Goal: Task Accomplishment & Management: Use online tool/utility

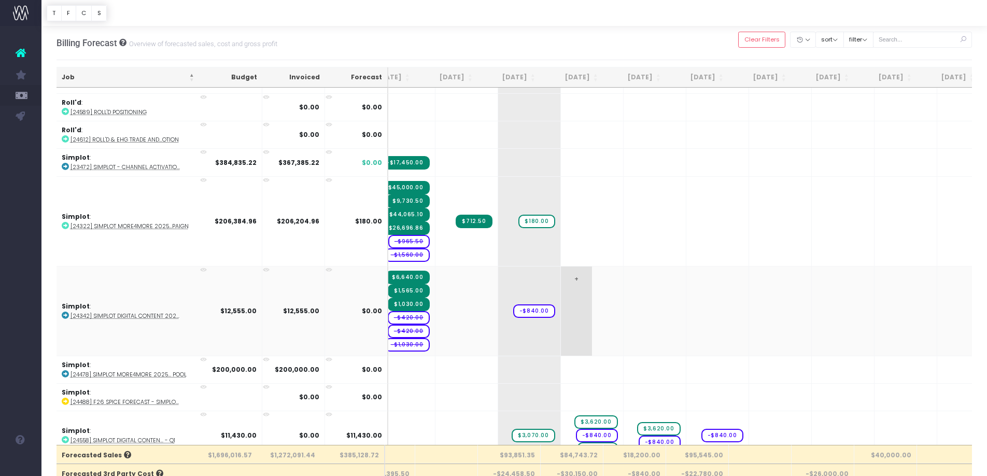
scroll to position [1331, 36]
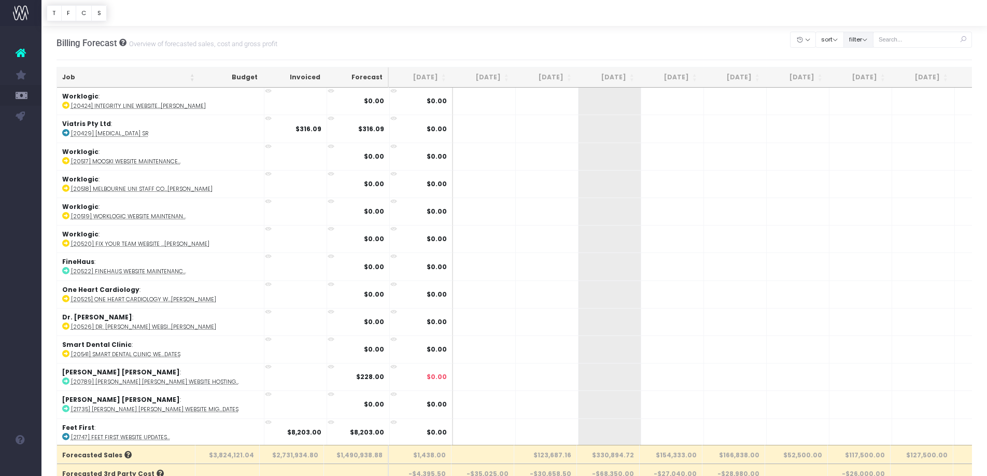
click at [874, 41] on button "filter" at bounding box center [858, 40] width 30 height 16
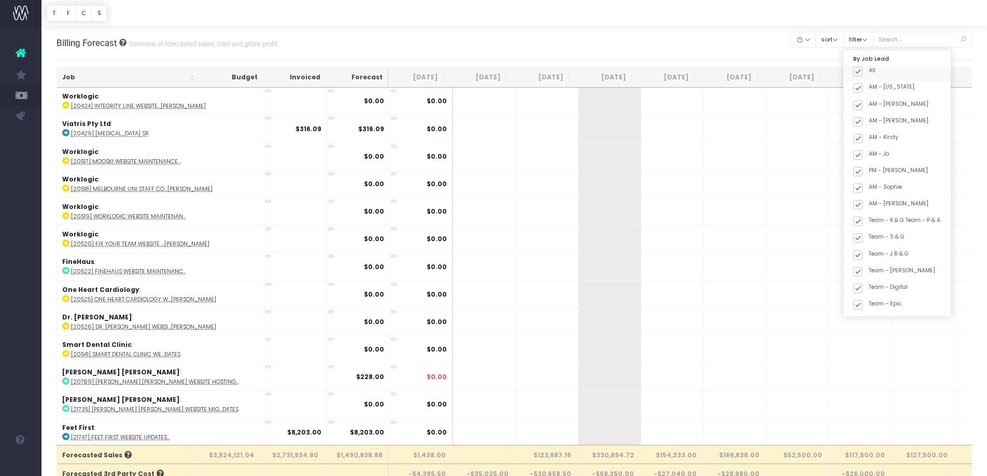
click at [863, 70] on span at bounding box center [857, 71] width 9 height 9
click at [869, 70] on input "All" at bounding box center [872, 69] width 7 height 7
checkbox input "false"
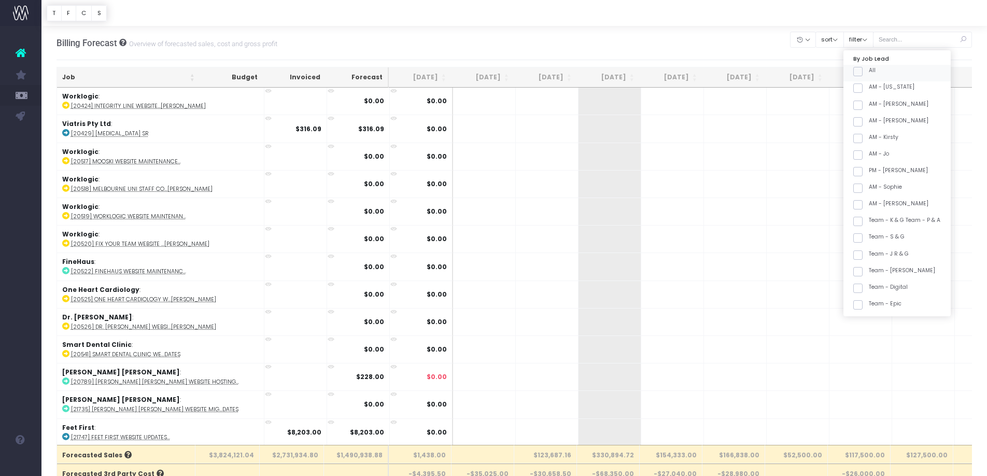
checkbox input "false"
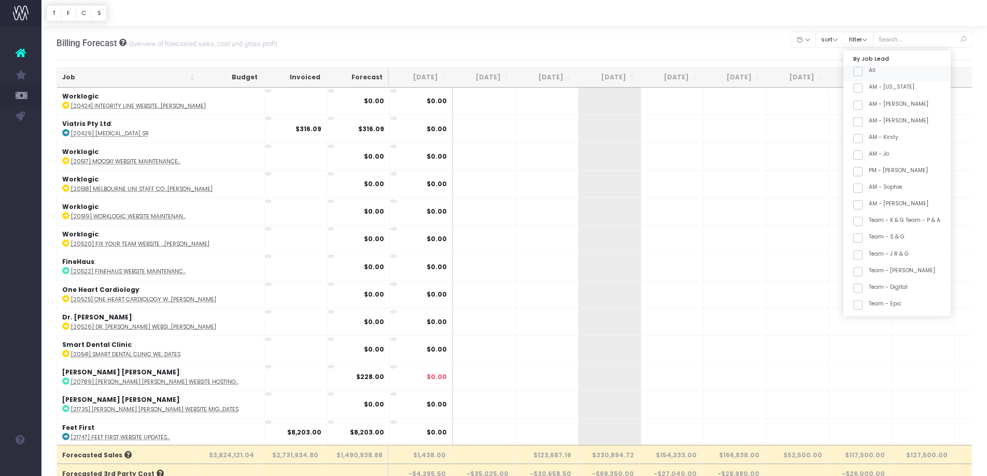
checkbox input "false"
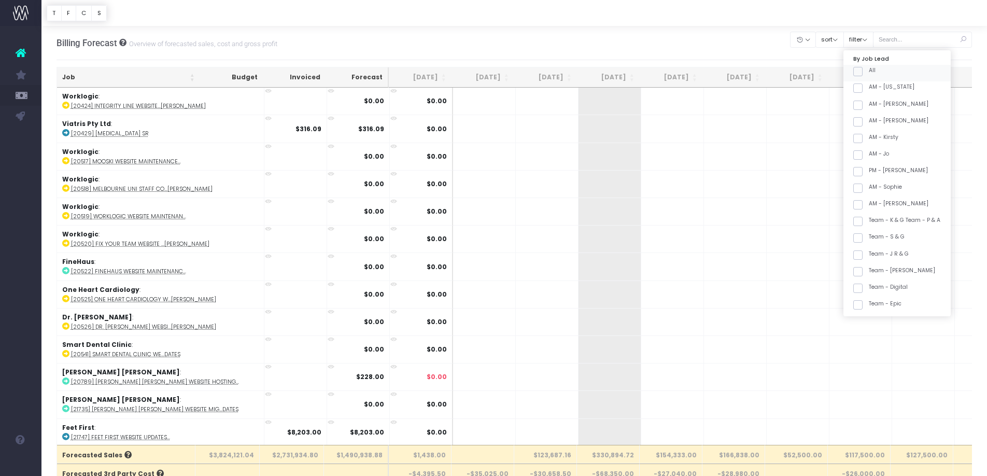
checkbox input "false"
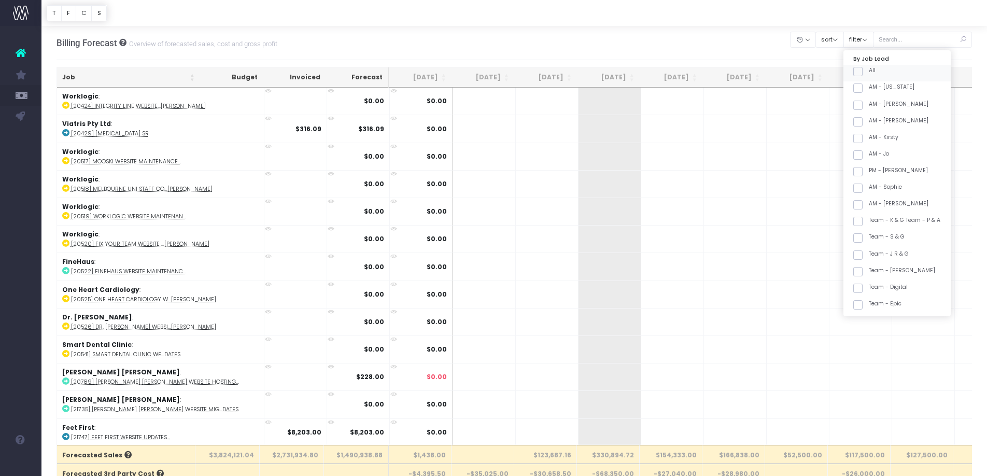
checkbox input "false"
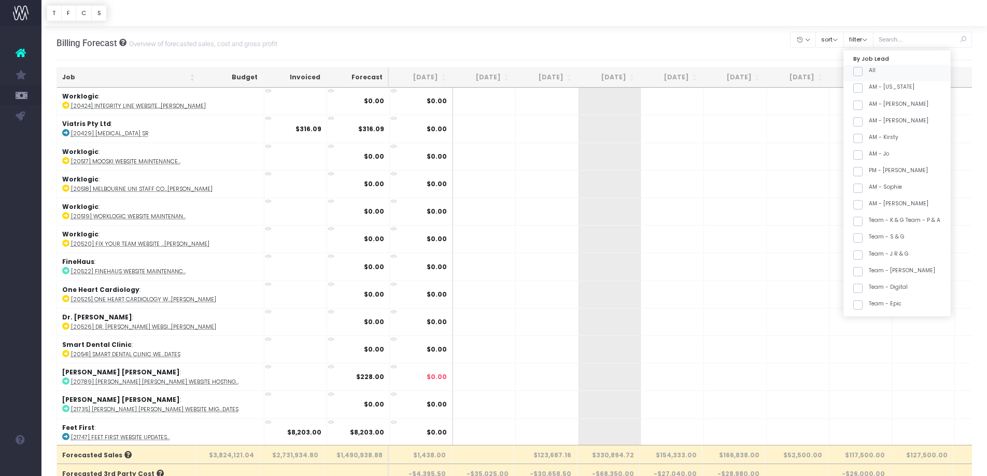
checkbox input "false"
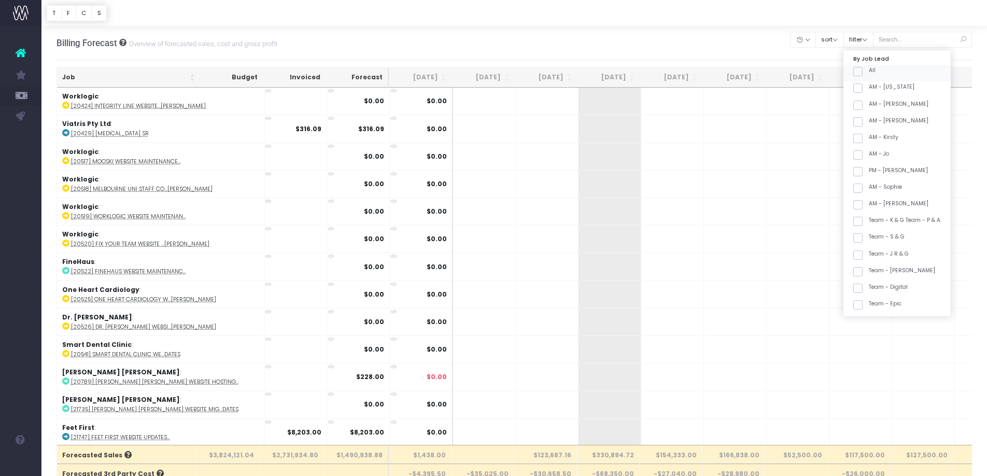
checkbox input "false"
click at [863, 188] on span at bounding box center [857, 188] width 9 height 9
click at [871, 188] on input "Team - [PERSON_NAME]" at bounding box center [872, 187] width 7 height 7
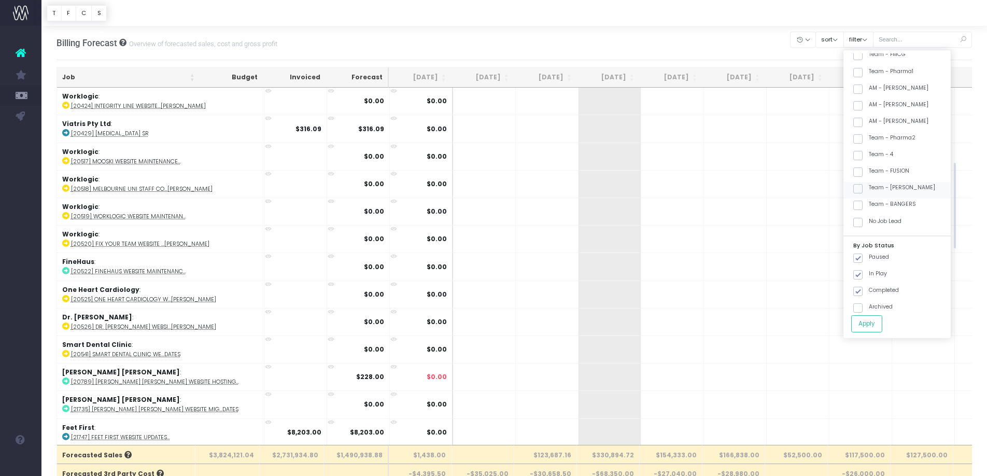
checkbox input "true"
click at [882, 317] on button "Apply" at bounding box center [866, 323] width 31 height 17
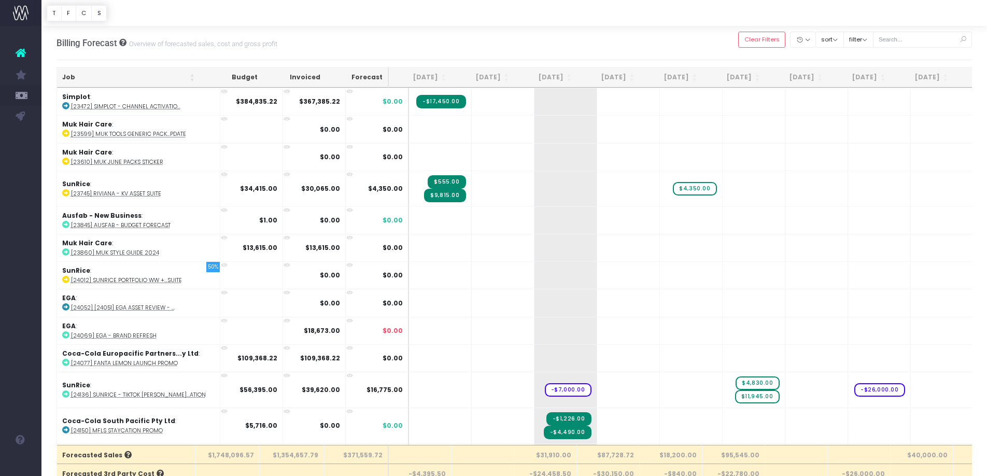
click at [171, 74] on th "Job" at bounding box center [128, 77] width 143 height 20
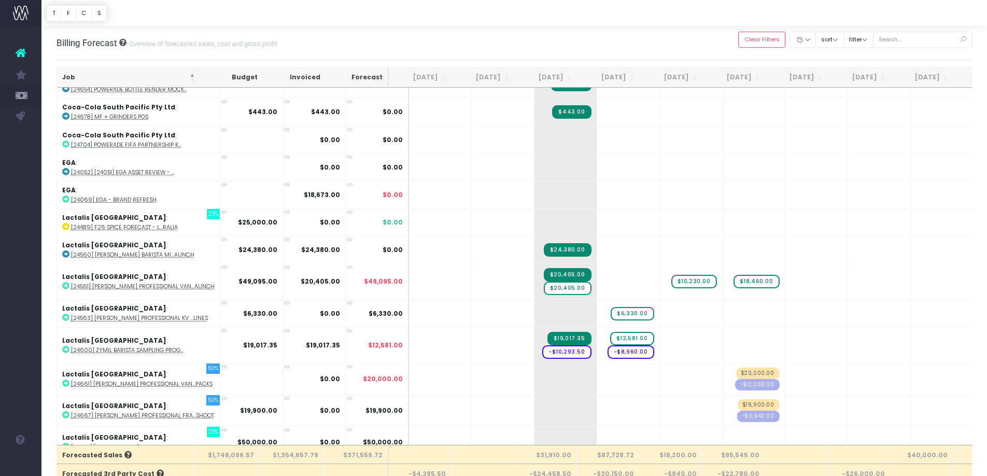
scroll to position [472, 0]
click at [560, 288] on span "$20,405.00" at bounding box center [568, 287] width 48 height 13
click at [535, 285] on span "+" at bounding box center [550, 280] width 31 height 35
click at [552, 287] on span "$20,405.00" at bounding box center [568, 287] width 48 height 13
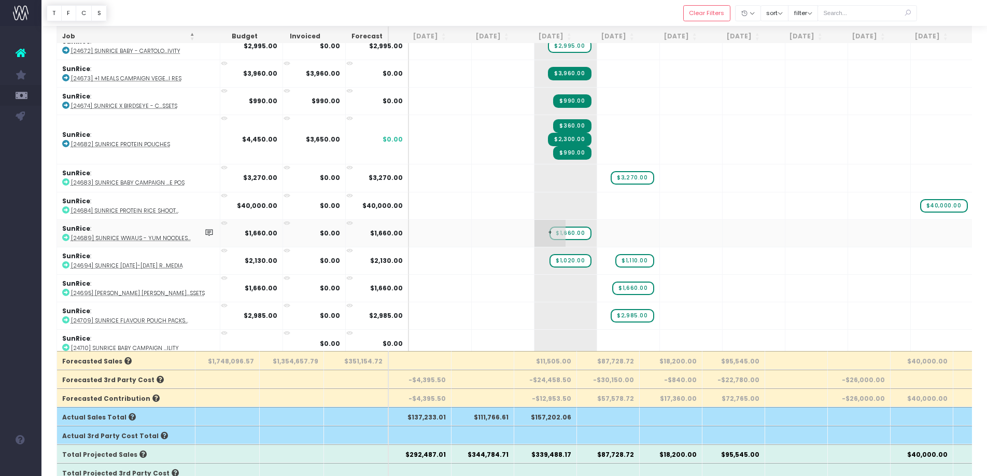
scroll to position [96, 0]
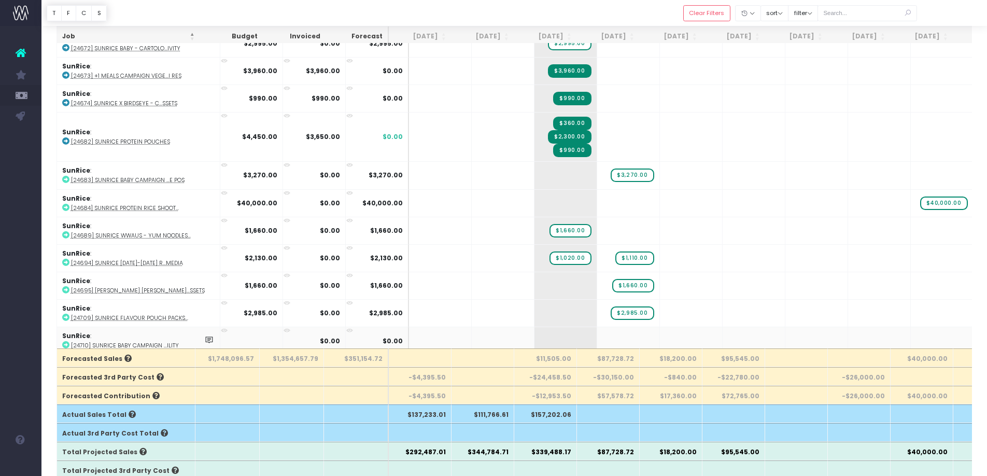
click at [165, 342] on abbr "[24710] SunRice Baby Campaign ...ility" at bounding box center [125, 346] width 108 height 8
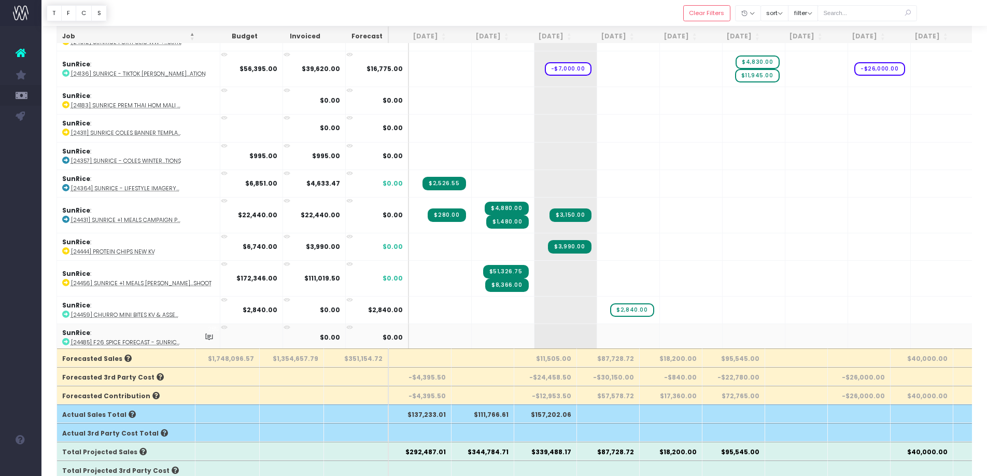
scroll to position [1722, 0]
